Goal: Task Accomplishment & Management: Manage account settings

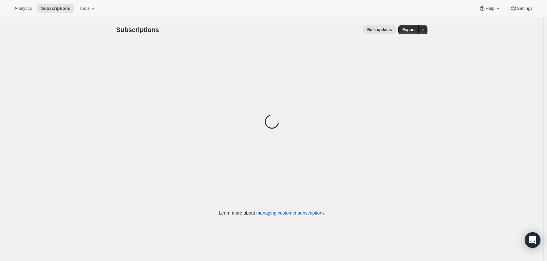
click at [524, 14] on div "Analytics Subscriptions Tools Help Settings" at bounding box center [273, 8] width 547 height 17
click at [524, 10] on span "Settings" at bounding box center [524, 8] width 16 height 5
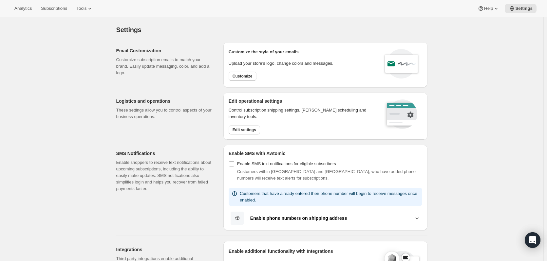
click at [258, 70] on div "Customize the style of your emails Upload your store’s logo, change colors and …" at bounding box center [280, 64] width 105 height 35
click at [249, 75] on span "Customize" at bounding box center [242, 76] width 20 height 5
select select "subscriptionMessage"
select select "5"
select select "15"
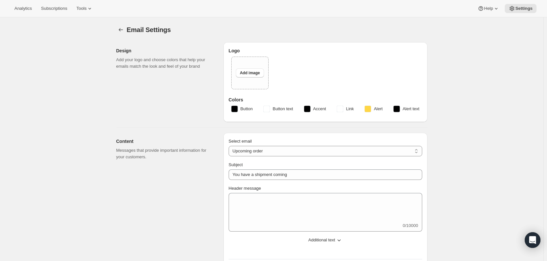
type input "Your next Clif Family Winery shipment is coming soon!"
type textarea "Your next shipment is processing soon! If this is your first time interacting w…"
select select "7"
select select "10"
type input "Clif Family Winery"
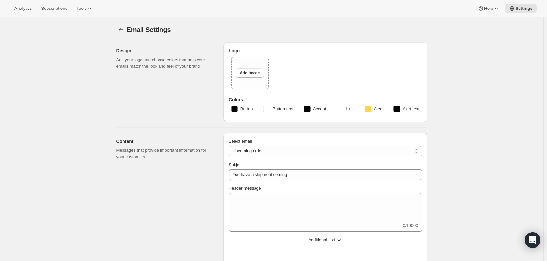
checkbox input "false"
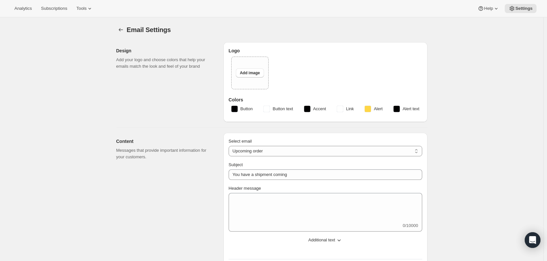
checkbox input "false"
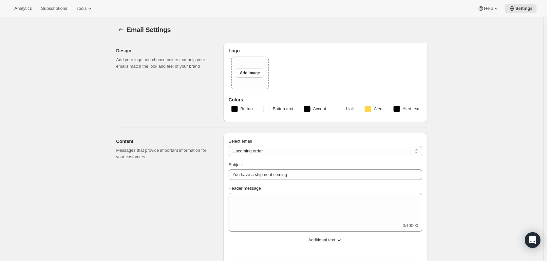
type input "[PERSON_NAME][EMAIL_ADDRESS][DOMAIN_NAME]"
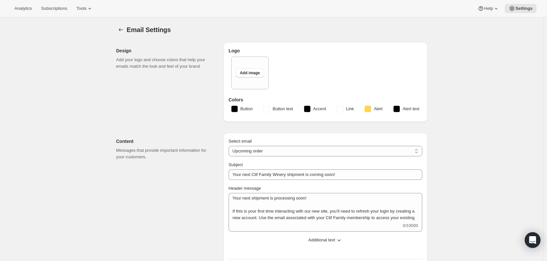
checkbox input "true"
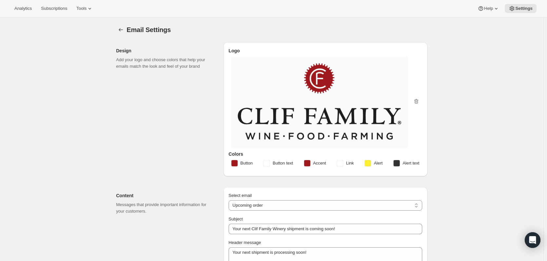
click at [330, 87] on img at bounding box center [319, 101] width 163 height 77
click at [315, 82] on img at bounding box center [319, 101] width 163 height 77
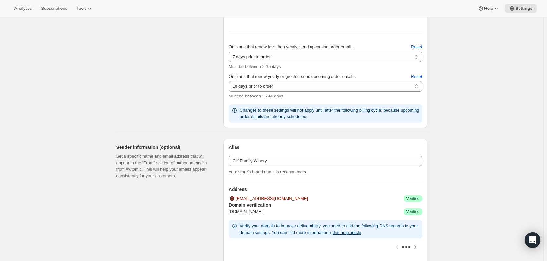
scroll to position [195, 0]
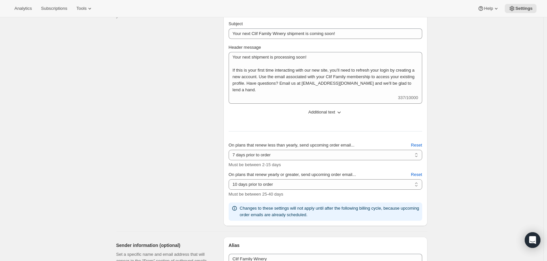
click at [331, 114] on span "Additional text" at bounding box center [321, 112] width 27 height 7
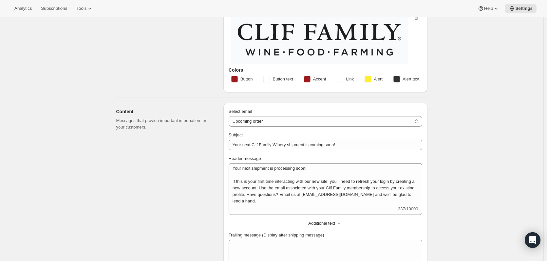
scroll to position [0, 0]
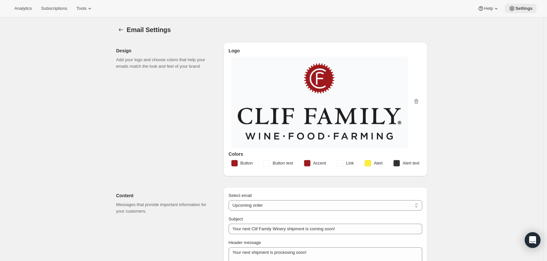
click at [525, 7] on span "Settings" at bounding box center [523, 8] width 17 height 5
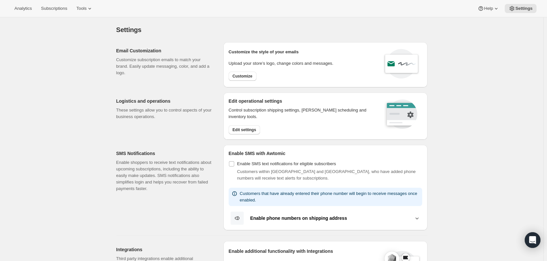
click at [108, 11] on div "Analytics Subscriptions Tools Help Settings" at bounding box center [273, 8] width 547 height 17
click at [86, 8] on span "Tools" at bounding box center [81, 8] width 10 height 5
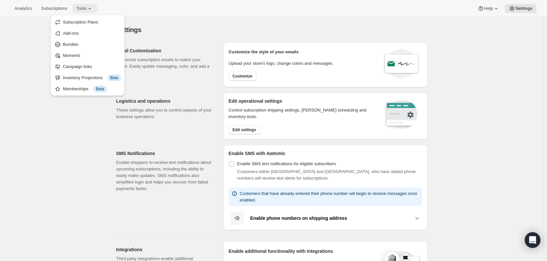
click at [86, 9] on span "Tools" at bounding box center [81, 8] width 10 height 5
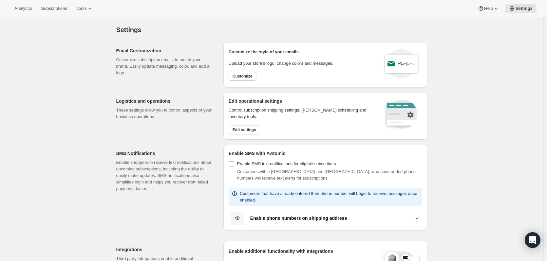
click at [243, 125] on div "Control subscription shipping settings, [PERSON_NAME] scheduling and inventory …" at bounding box center [301, 120] width 146 height 27
click at [244, 129] on span "Edit settings" at bounding box center [244, 129] width 24 height 5
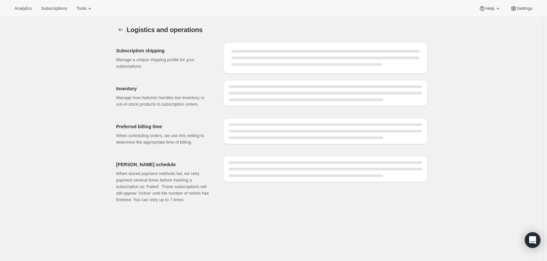
select select "DAY"
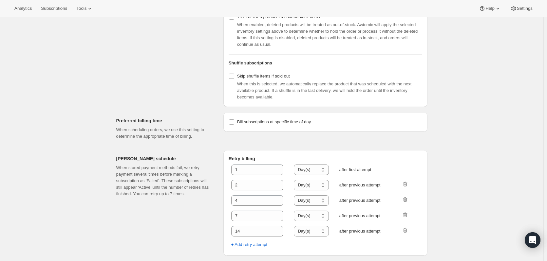
scroll to position [253, 0]
click at [521, 10] on span "Settings" at bounding box center [524, 8] width 16 height 5
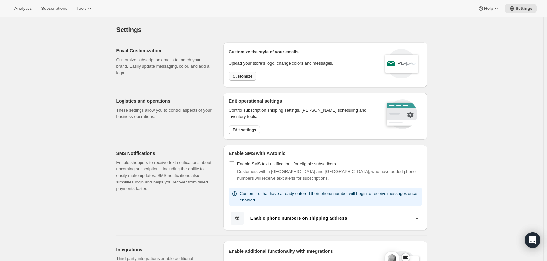
click at [243, 75] on span "Customize" at bounding box center [242, 76] width 20 height 5
select select "subscriptionMessage"
select select "5"
select select "15"
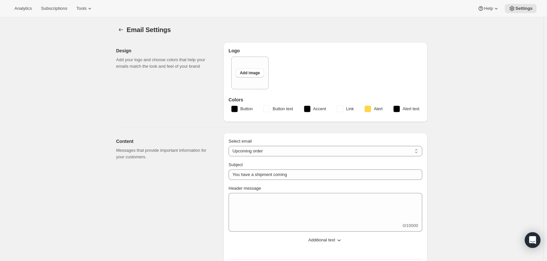
type input "Your next Clif Family Winery shipment is coming soon!"
type textarea "Your next shipment is processing soon! If this is your first time interacting w…"
select select "7"
select select "10"
type input "Clif Family Winery"
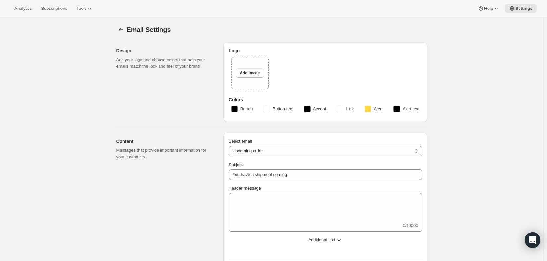
checkbox input "false"
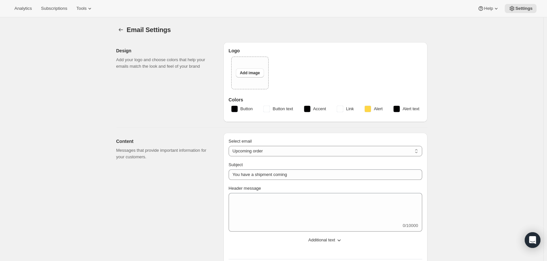
checkbox input "false"
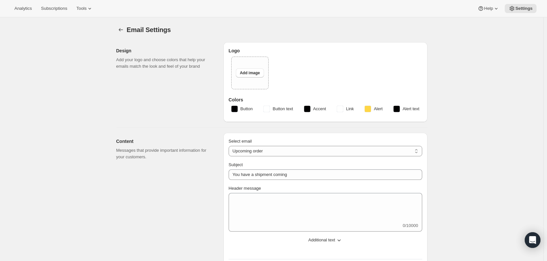
type input "[PERSON_NAME][EMAIL_ADDRESS][DOMAIN_NAME]"
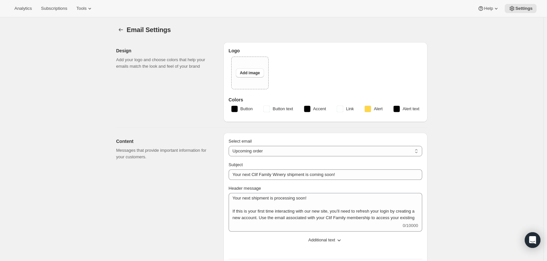
checkbox input "true"
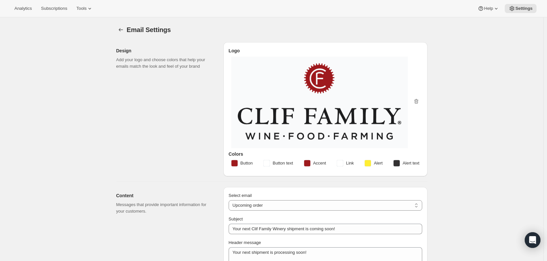
click at [327, 109] on img at bounding box center [319, 101] width 163 height 77
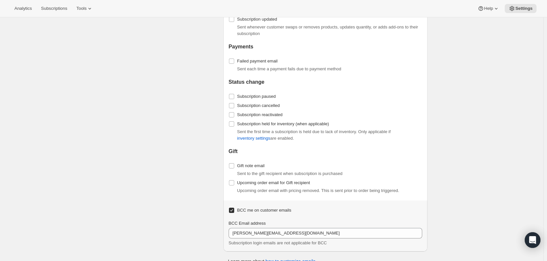
scroll to position [752, 0]
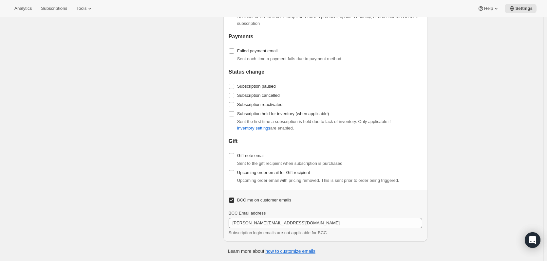
click at [297, 254] on p "Learn more about how to customize emails" at bounding box center [271, 251] width 87 height 7
click at [296, 250] on link "how to customize emails" at bounding box center [290, 251] width 50 height 5
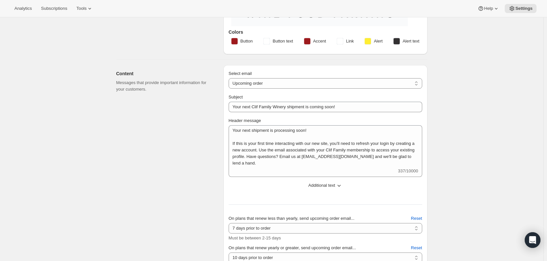
scroll to position [32, 0]
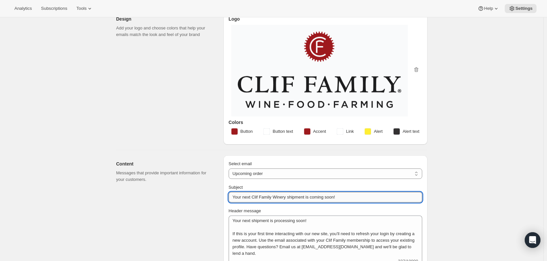
click at [326, 196] on input "Your next Clif Family Winery shipment is coming soon!" at bounding box center [324, 197] width 193 height 10
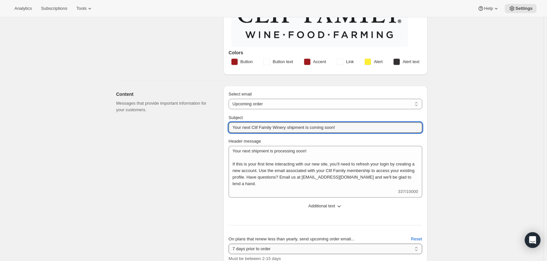
scroll to position [97, 0]
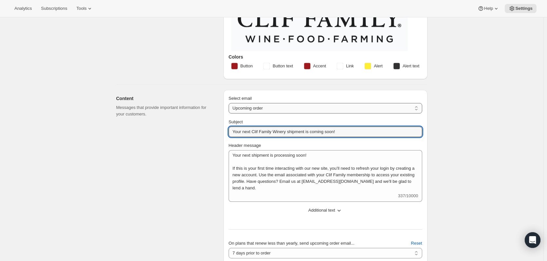
click at [283, 103] on select "New subscription Upcoming order Failed payment Delayed subscription (inventory …" at bounding box center [324, 108] width 193 height 10
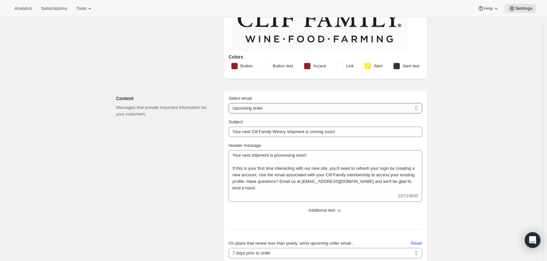
select select "pausedMessage"
click at [230, 103] on select "New subscription Upcoming order Failed payment Delayed subscription (inventory …" at bounding box center [324, 108] width 193 height 10
type input "Subscription paused"
type textarea "Your Clif Family Winery membership has been paused. You can reactivate at any t…"
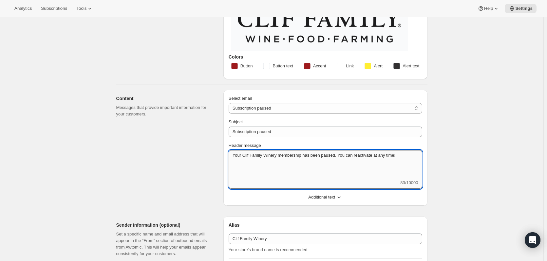
click at [402, 171] on textarea "Your Clif Family Winery membership has been paused. You can reactivate at any t…" at bounding box center [324, 164] width 193 height 29
click at [334, 198] on span "Additional text" at bounding box center [321, 197] width 27 height 7
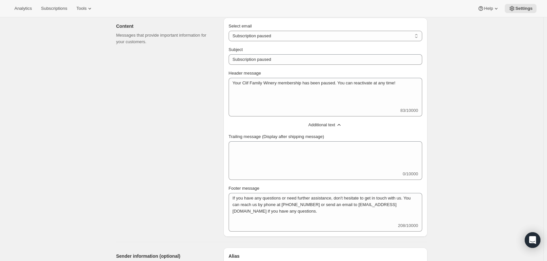
scroll to position [130, 0]
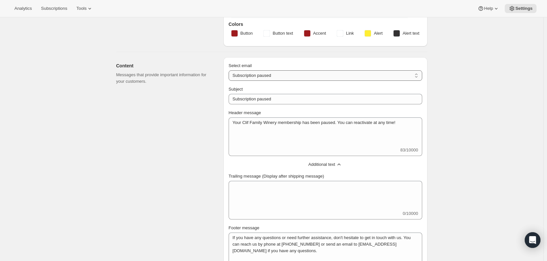
click at [294, 74] on select "New subscription Upcoming order Failed payment Delayed subscription (inventory …" at bounding box center [324, 75] width 193 height 10
select select "cancelledMessage"
click at [230, 70] on select "New subscription Upcoming order Failed payment Delayed subscription (inventory …" at bounding box center [324, 75] width 193 height 10
type input "Your membership has been cancelled"
type textarea "Your membership with Clif Family Winery has been cancelled. We are sorry to see…"
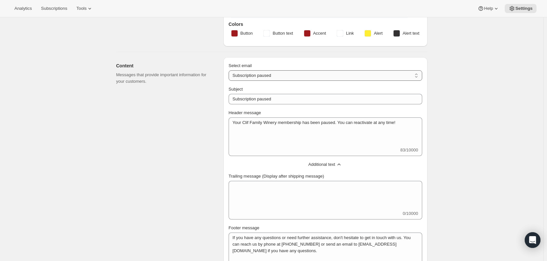
type textarea "If you have any questions or need further assistance, don't hesitate to get in …"
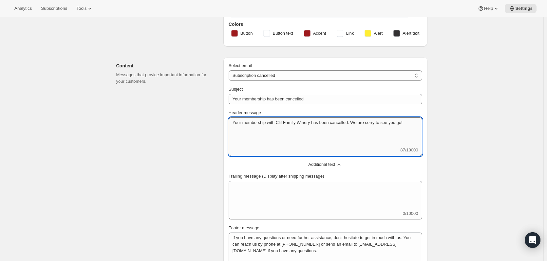
click at [417, 122] on textarea "Your membership with Clif Family Winery has been cancelled. We are sorry to see…" at bounding box center [324, 131] width 193 height 29
click at [387, 136] on textarea "Your membership with Clif Family Winery has been cancelled. We are sorry to see…" at bounding box center [324, 131] width 193 height 29
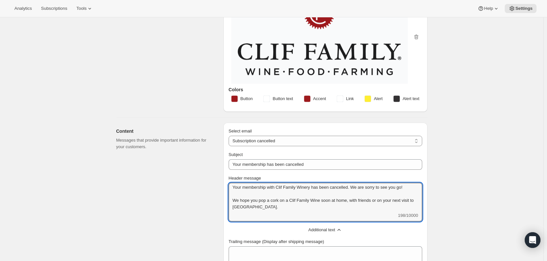
scroll to position [0, 0]
drag, startPoint x: 261, startPoint y: 208, endPoint x: 225, endPoint y: 182, distance: 44.1
click at [225, 182] on div "Select email New subscription Upcoming order Failed payment Delayed subscriptio…" at bounding box center [325, 249] width 204 height 252
type textarea "Your membership with Clif Family Winery has been cancelled. We are sorry to see…"
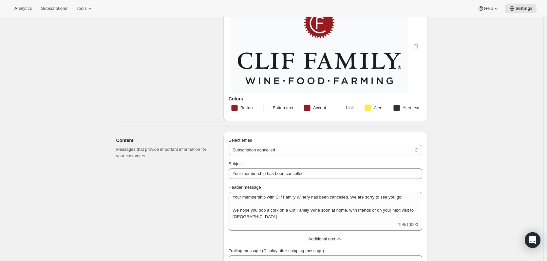
scroll to position [64, 0]
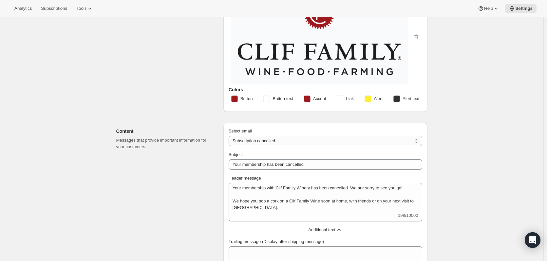
click at [272, 140] on select "New subscription Upcoming order Failed payment Delayed subscription (inventory …" at bounding box center [324, 141] width 193 height 10
select select "subscriptionUpdatedMessage"
click at [230, 136] on select "New subscription Upcoming order Failed payment Delayed subscription (inventory …" at bounding box center [324, 141] width 193 height 10
type input "Congrats! Your Membership Has Been Updated"
type textarea "This email is to confirm that your Clif Family Winery membership has been updat…"
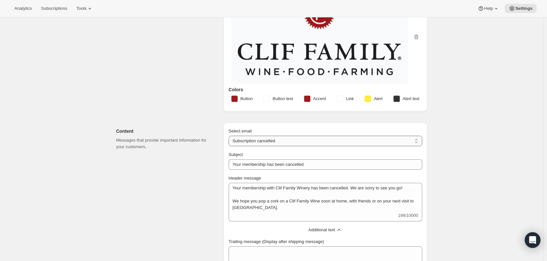
type textarea "Please do not hesitate to give us a call at [PHONE_NUMBER] or send an email to …"
drag, startPoint x: 304, startPoint y: 133, endPoint x: 305, endPoint y: 136, distance: 3.6
click at [304, 133] on div "Select email" at bounding box center [324, 131] width 193 height 7
click at [305, 141] on select "New subscription Upcoming order Failed payment Delayed subscription (inventory …" at bounding box center [324, 141] width 193 height 10
select select "welcomeMessage"
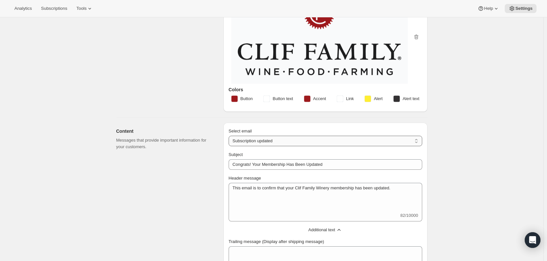
click at [230, 136] on select "New subscription Upcoming order Failed payment Delayed subscription (inventory …" at bounding box center [324, 141] width 193 height 10
type input "Welcome to your Clif Family Winery membership!"
type textarea "Welcome to your Clif Family Winery membership! We're absolutely delighted that …"
type textarea "If you ever have questions or simply want to chat, we're here for you. Feel fre…"
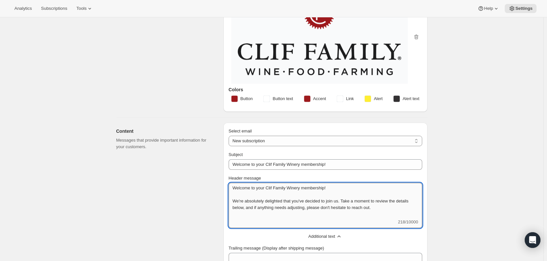
click at [397, 207] on textarea "Welcome to your Clif Family Winery membership! We're absolutely delighted that …" at bounding box center [324, 201] width 193 height 36
click at [340, 213] on textarea "Welcome to your Clif Family Winery membership! We're absolutely delighted that …" at bounding box center [324, 201] width 193 height 36
type textarea "Welcome to your Clif Family Winery membership! We're absolutely delighted that …"
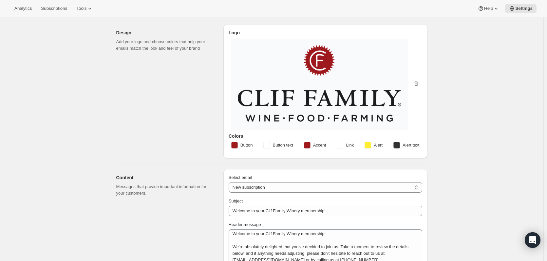
scroll to position [0, 0]
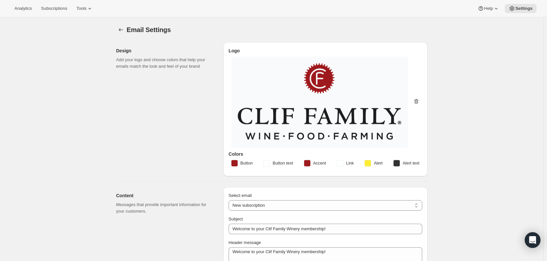
click at [417, 100] on icon "button" at bounding box center [416, 101] width 4 height 5
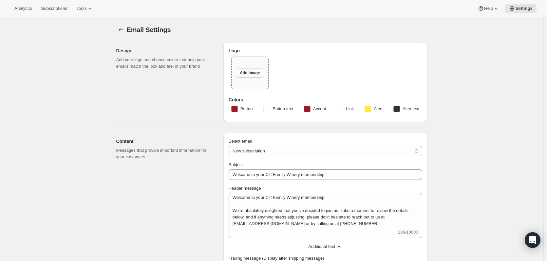
click at [258, 71] on span "Add image" at bounding box center [250, 72] width 20 height 5
click at [249, 71] on span "Add image" at bounding box center [250, 72] width 20 height 5
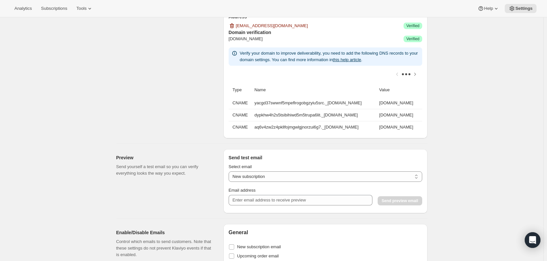
scroll to position [458, 0]
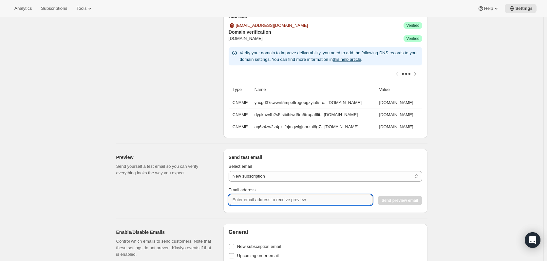
click at [260, 205] on input "Email address" at bounding box center [300, 200] width 144 height 10
type input "[EMAIL_ADDRESS][DOMAIN_NAME]"
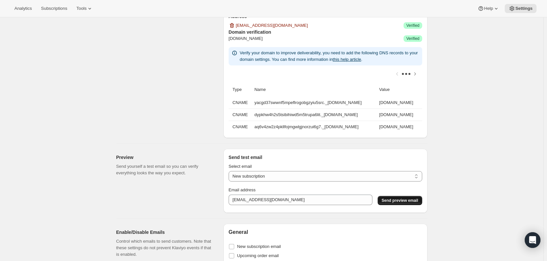
click at [402, 203] on span "Send preview email" at bounding box center [399, 200] width 36 height 5
